Goal: Task Accomplishment & Management: Use online tool/utility

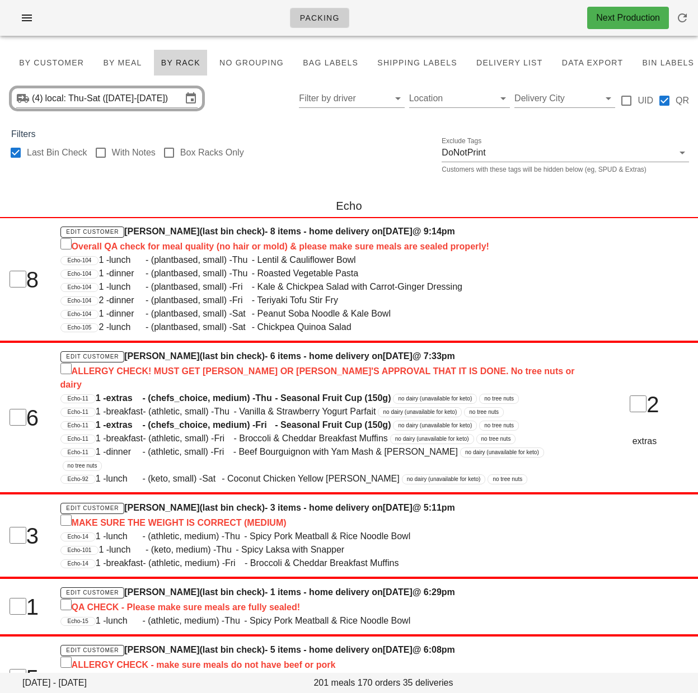
drag, startPoint x: 245, startPoint y: 199, endPoint x: 324, endPoint y: 81, distance: 142.3
click at [245, 199] on div "Echo" at bounding box center [349, 206] width 698 height 36
drag, startPoint x: 11, startPoint y: 153, endPoint x: 86, endPoint y: 112, distance: 85.1
click at [11, 153] on div at bounding box center [15, 152] width 19 height 19
checkbox input "false"
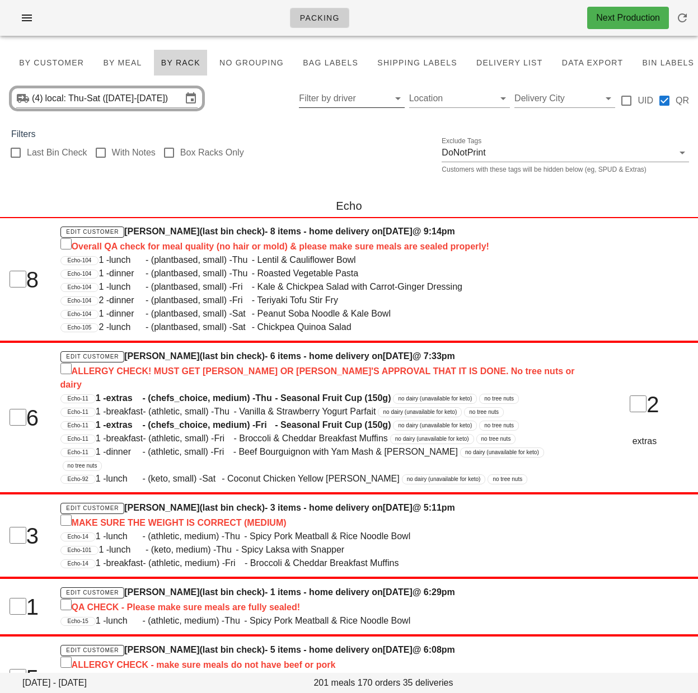
click at [327, 98] on input "Filter by driver" at bounding box center [342, 98] width 87 height 18
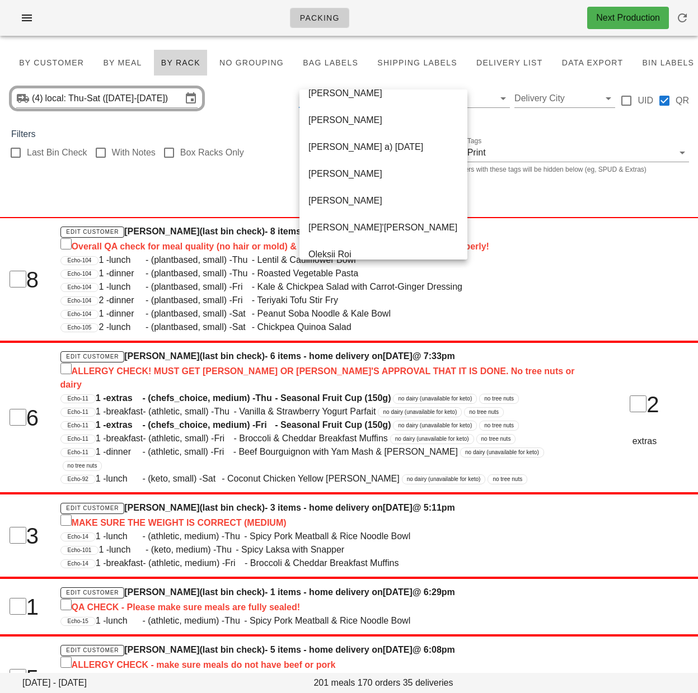
scroll to position [671, 0]
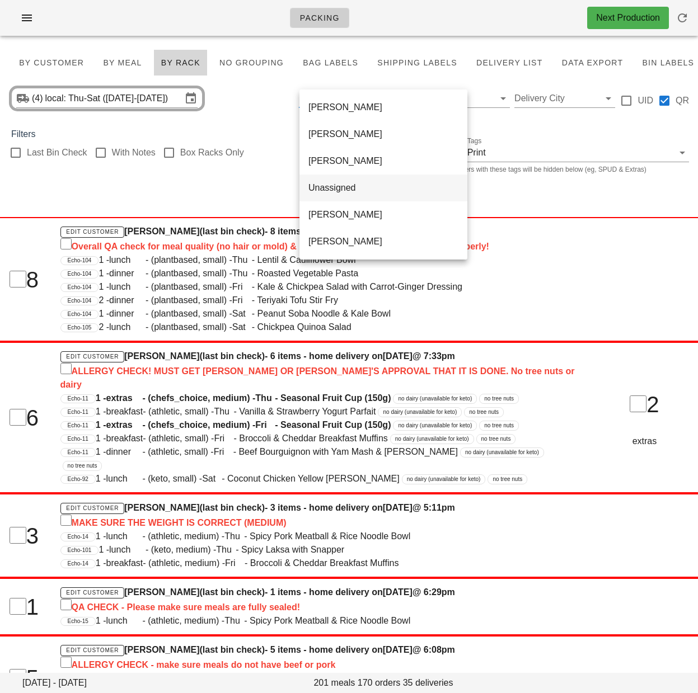
click at [329, 189] on div "Unassigned" at bounding box center [383, 187] width 150 height 11
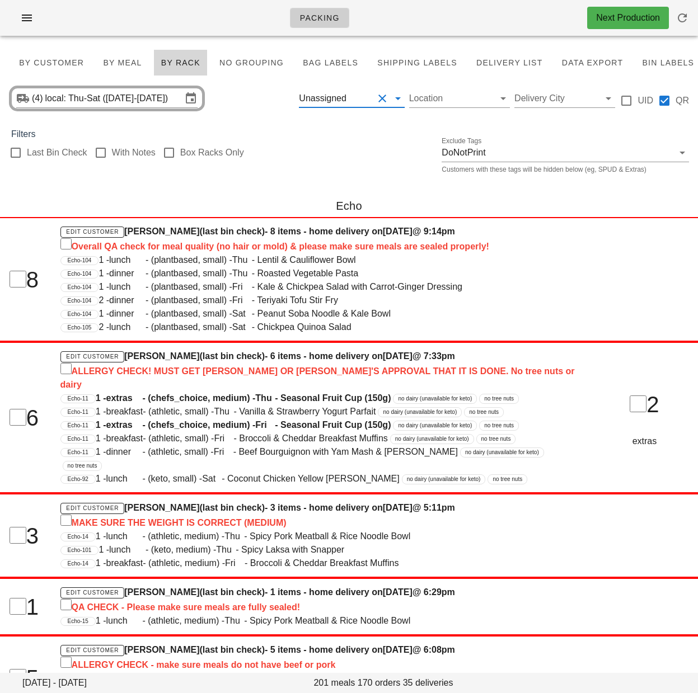
scroll to position [3, 0]
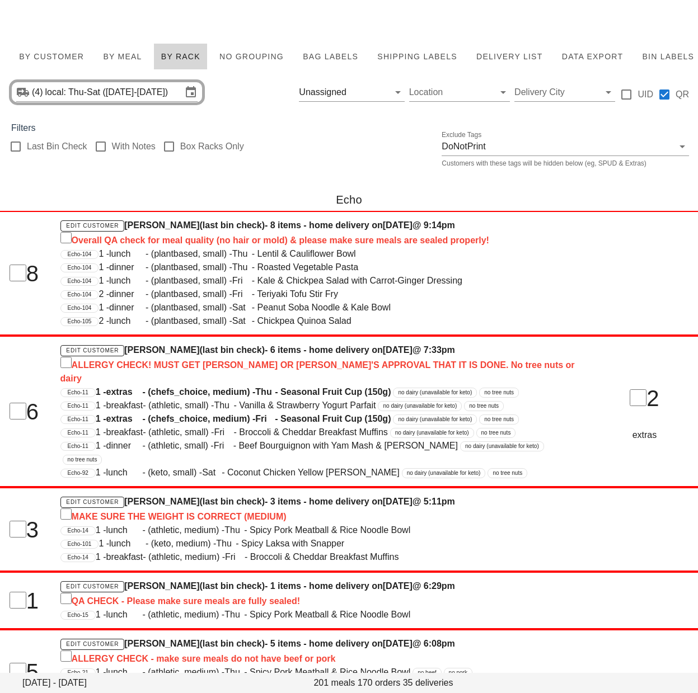
scroll to position [0, 0]
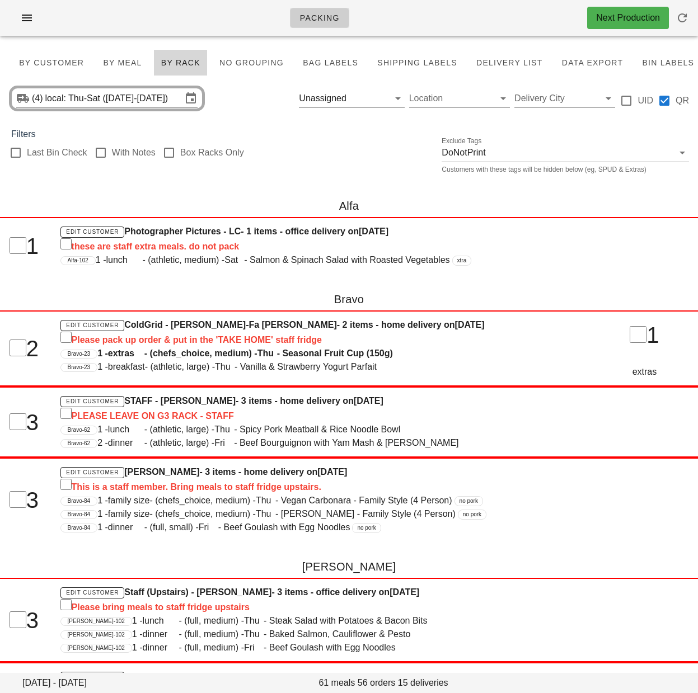
click at [309, 161] on div "Last Bin Check With Notes Box Racks Only Exclude Tags DoNotPrint Customers with…" at bounding box center [349, 159] width 698 height 36
click at [39, 58] on span "By Customer" at bounding box center [50, 62] width 65 height 9
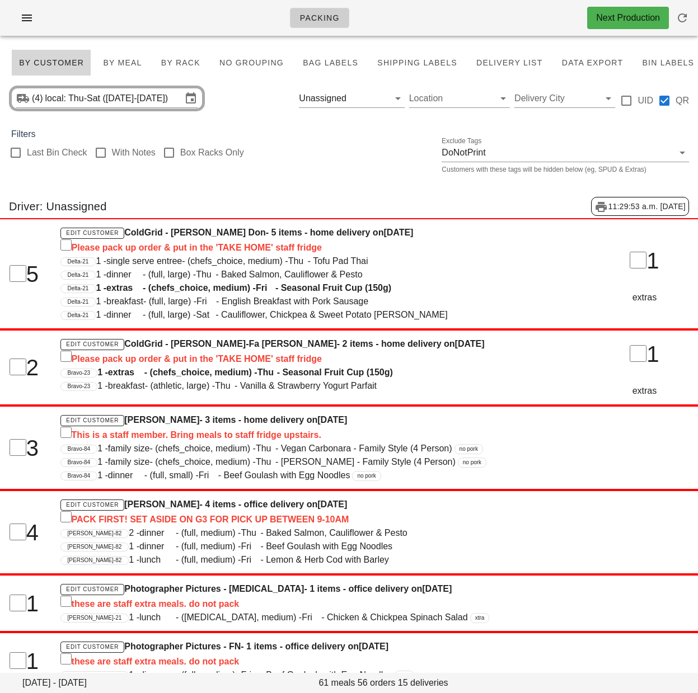
click at [359, 95] on input "text" at bounding box center [360, 98] width 25 height 18
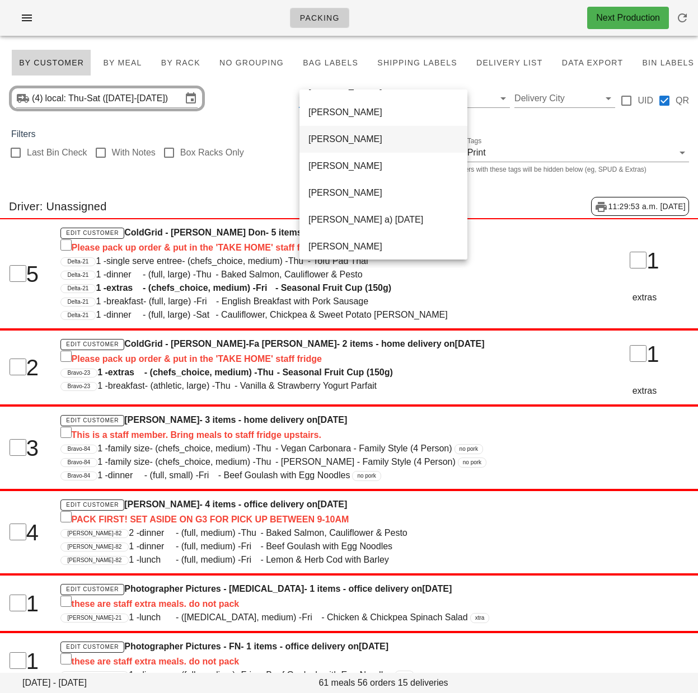
scroll to position [394, 0]
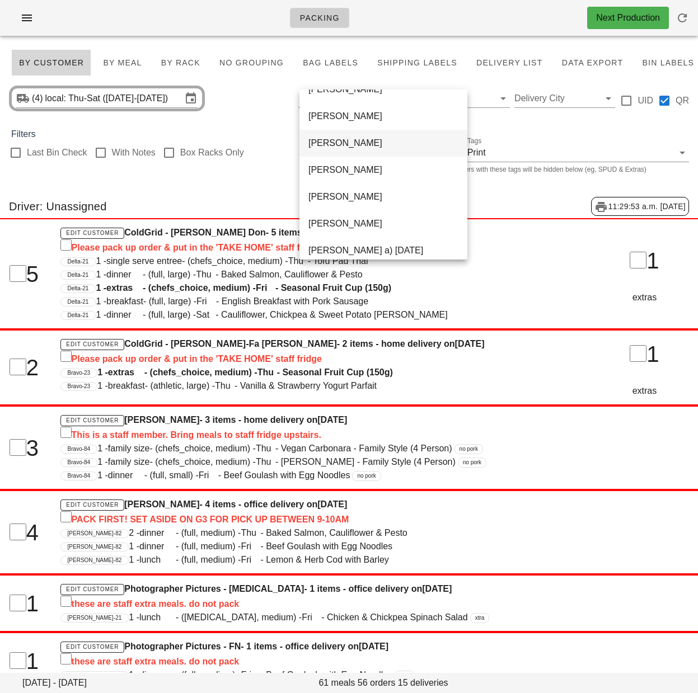
click at [340, 140] on div "[PERSON_NAME]" at bounding box center [383, 143] width 150 height 11
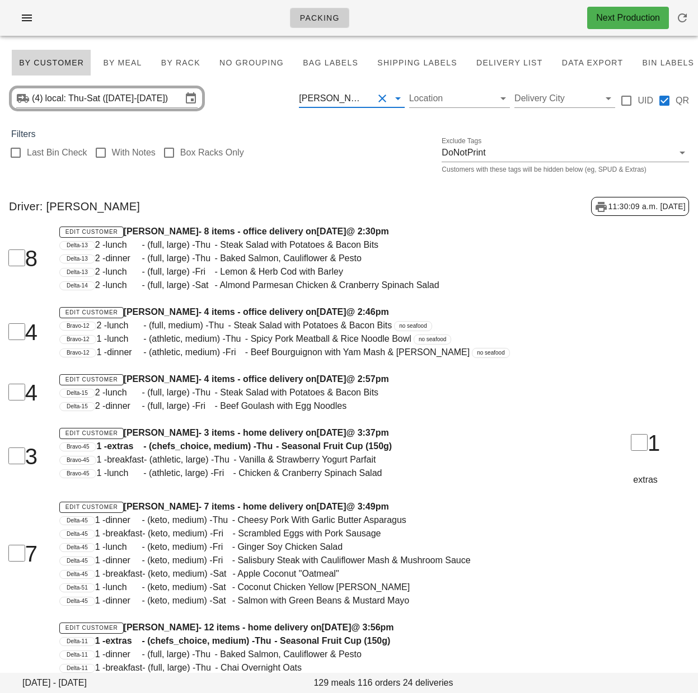
click at [381, 96] on button "Clear Filter by driver" at bounding box center [381, 98] width 13 height 13
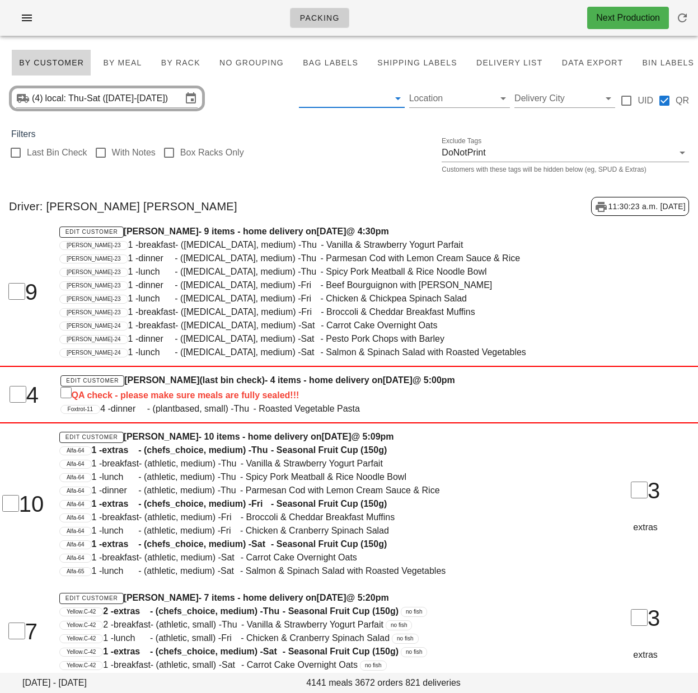
click at [332, 206] on div "Driver: [PERSON_NAME] [PERSON_NAME] 11:30:23 a.m. [DATE]" at bounding box center [349, 206] width 698 height 37
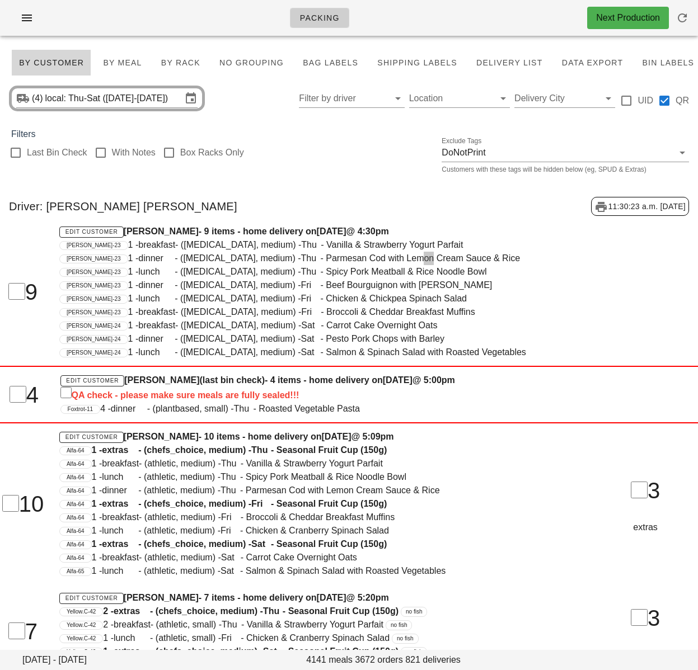
scroll to position [23173, 0]
